Goal: Check status: Check status

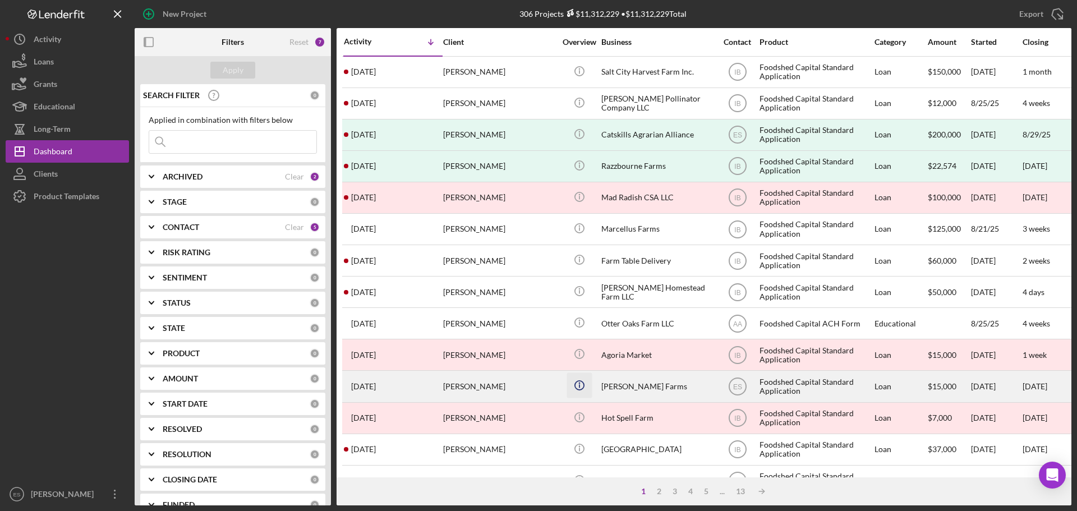
click at [567, 386] on icon "Icon/Info" at bounding box center [579, 385] width 25 height 25
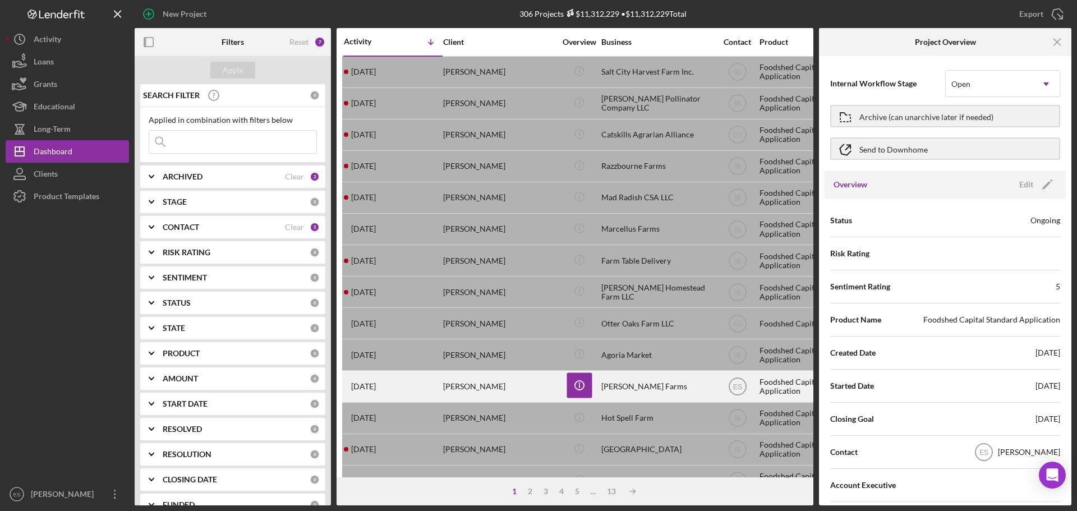
click at [529, 389] on div "[PERSON_NAME]" at bounding box center [499, 386] width 112 height 30
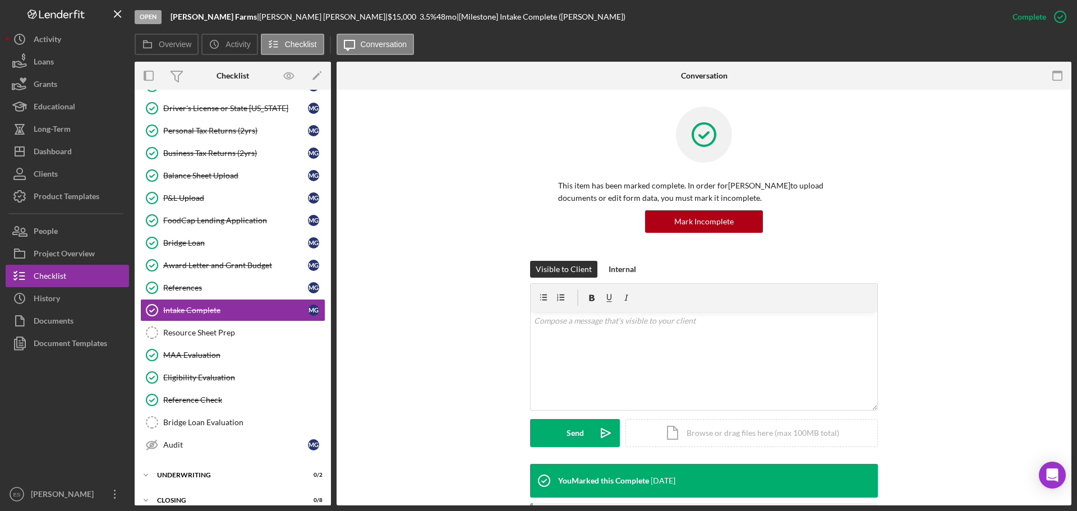
scroll to position [101, 0]
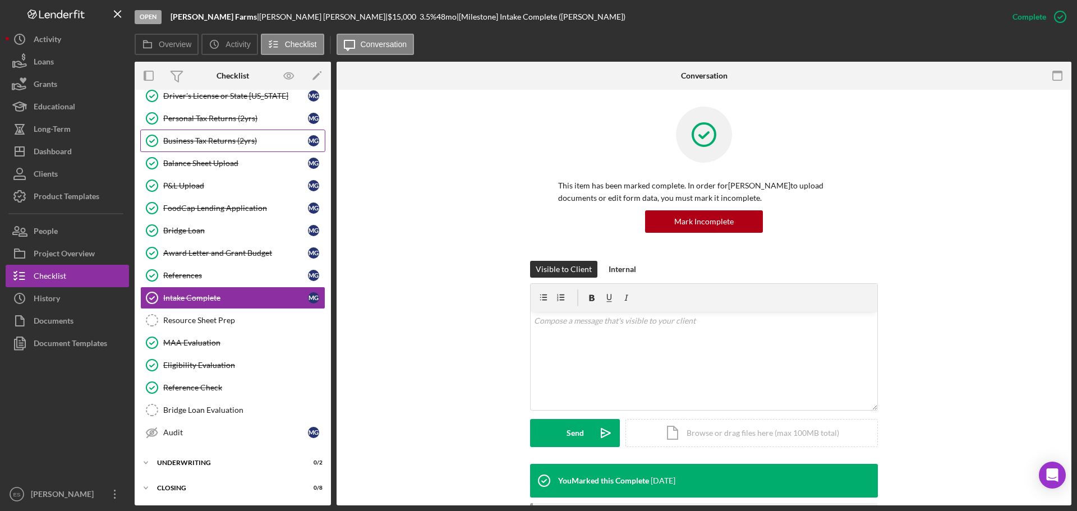
click at [238, 135] on link "Business Tax Returns (2yrs) Business Tax Returns (2yrs) M G" at bounding box center [232, 141] width 185 height 22
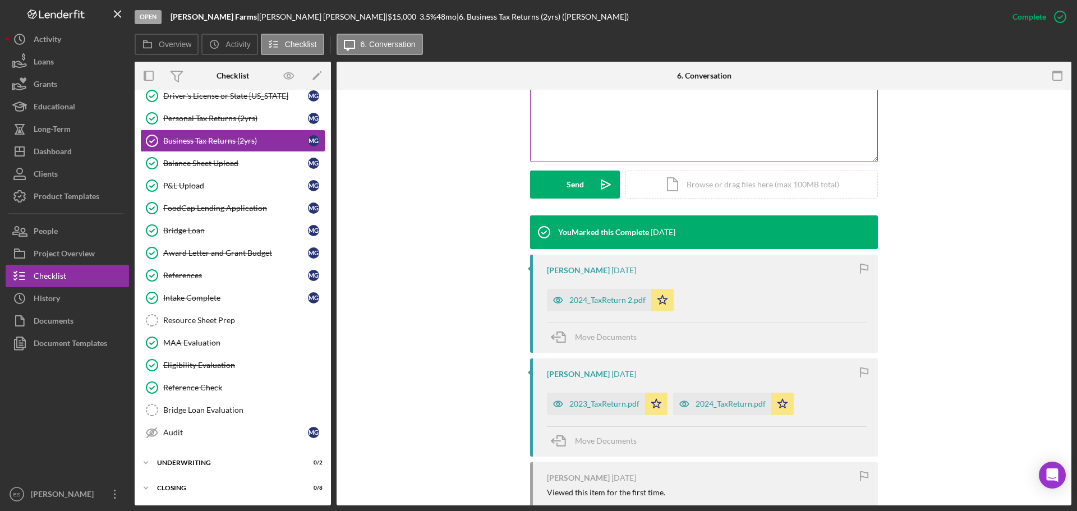
scroll to position [281, 0]
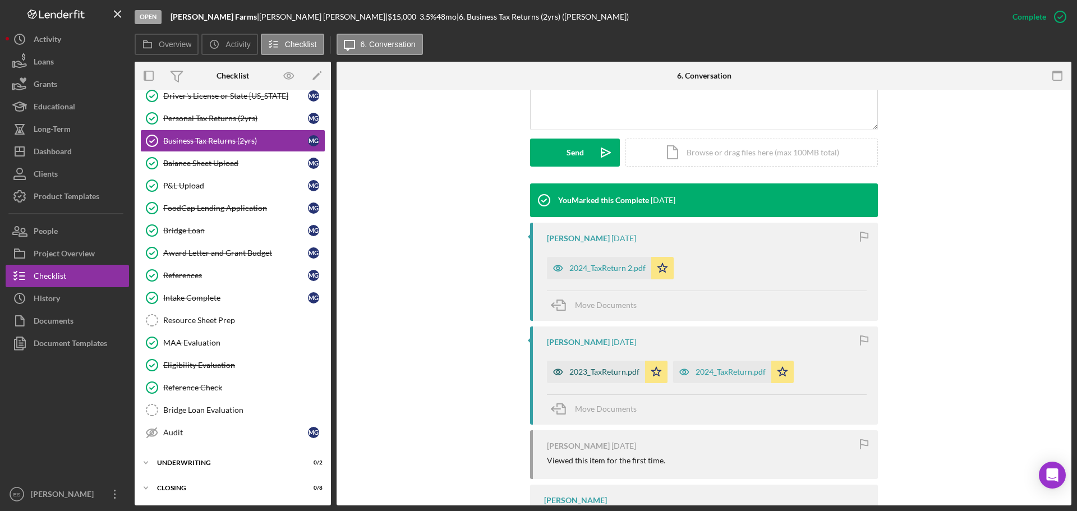
click at [617, 370] on div "2023_TaxReturn.pdf" at bounding box center [604, 371] width 70 height 9
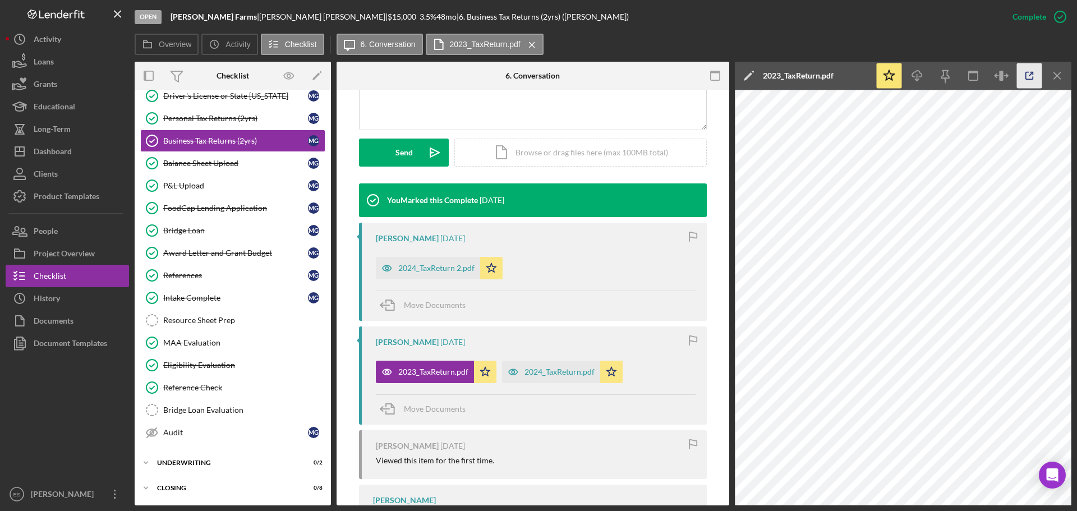
click at [1032, 75] on icon "button" at bounding box center [1029, 75] width 25 height 25
click at [399, 268] on div "2024_TaxReturn 2.pdf" at bounding box center [436, 268] width 76 height 9
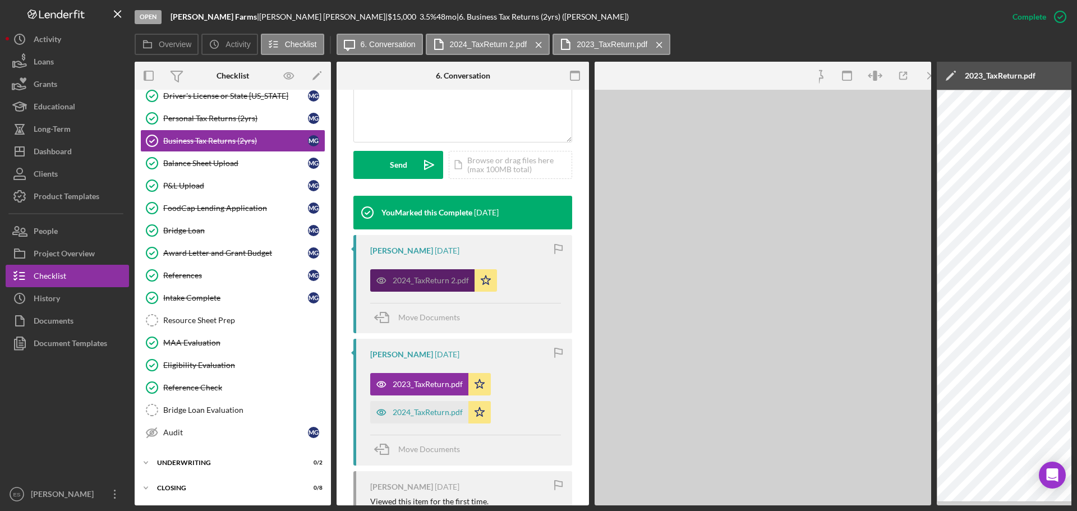
scroll to position [293, 0]
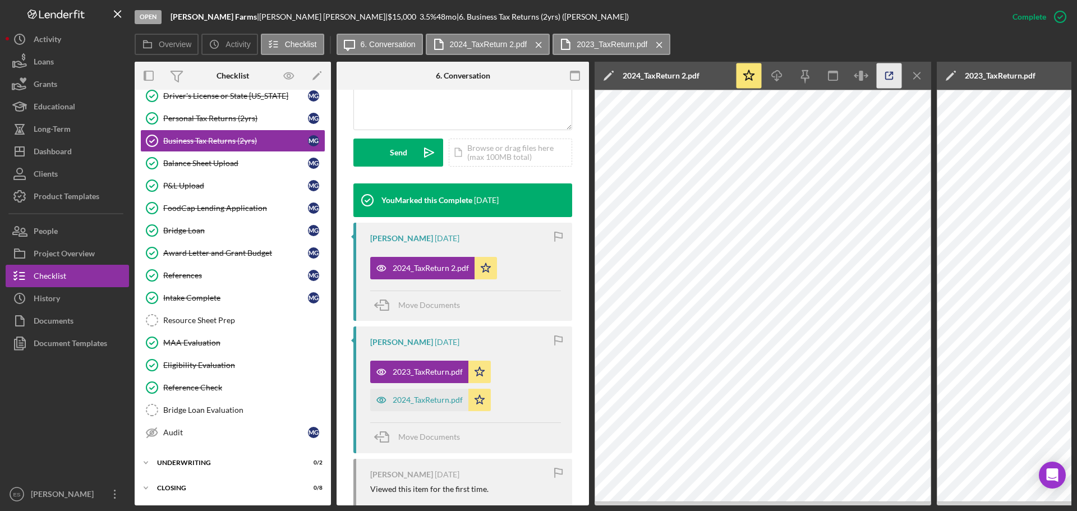
click at [886, 75] on icon "button" at bounding box center [889, 75] width 7 height 7
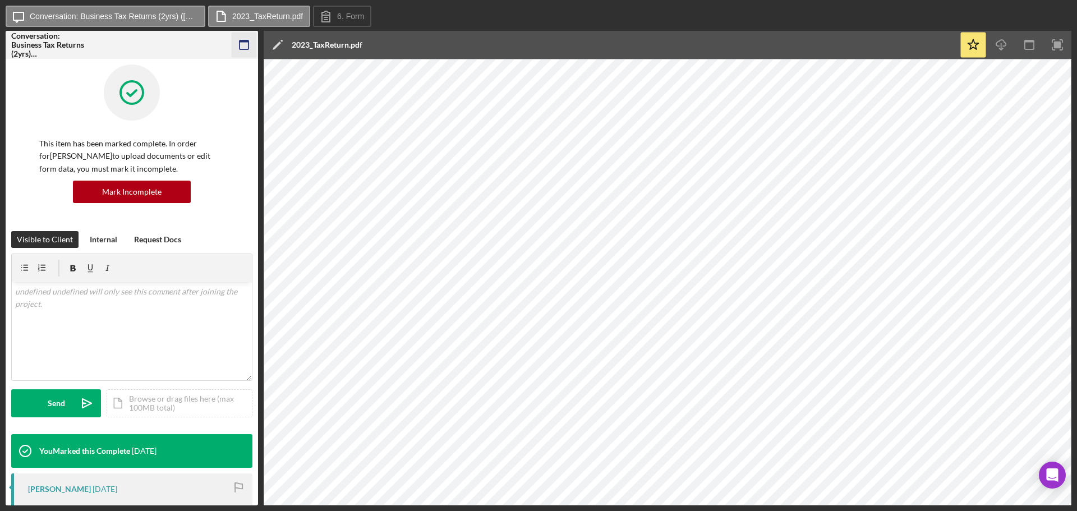
click at [242, 44] on icon "button" at bounding box center [244, 45] width 25 height 25
click at [240, 42] on rect "button" at bounding box center [244, 44] width 9 height 9
